Goal: Register for event/course

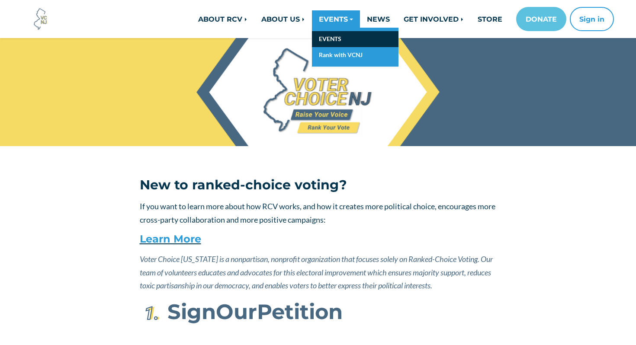
click at [325, 35] on link "EVENTS" at bounding box center [355, 39] width 87 height 16
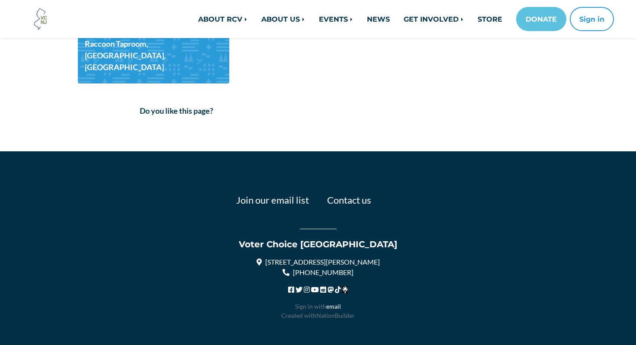
scroll to position [294, 0]
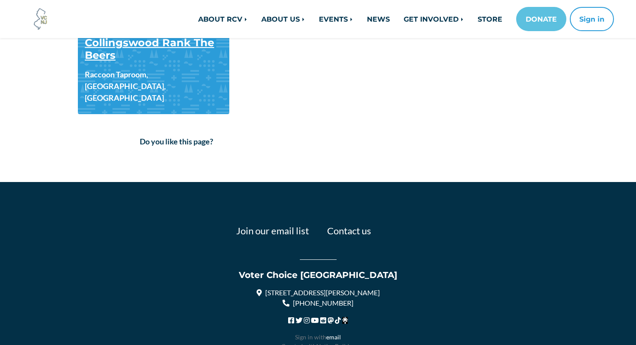
click at [176, 45] on link "Collingswood Rank The Beers" at bounding box center [149, 48] width 129 height 25
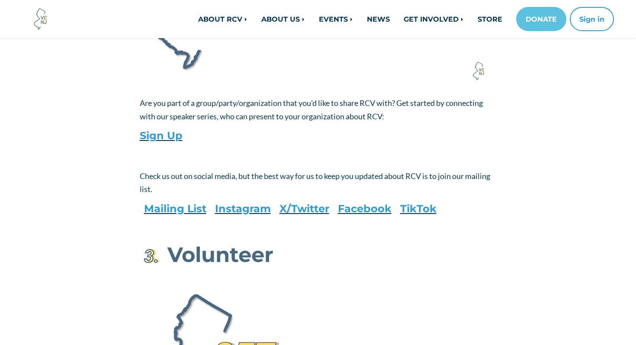
scroll to position [727, 0]
